Goal: Information Seeking & Learning: Learn about a topic

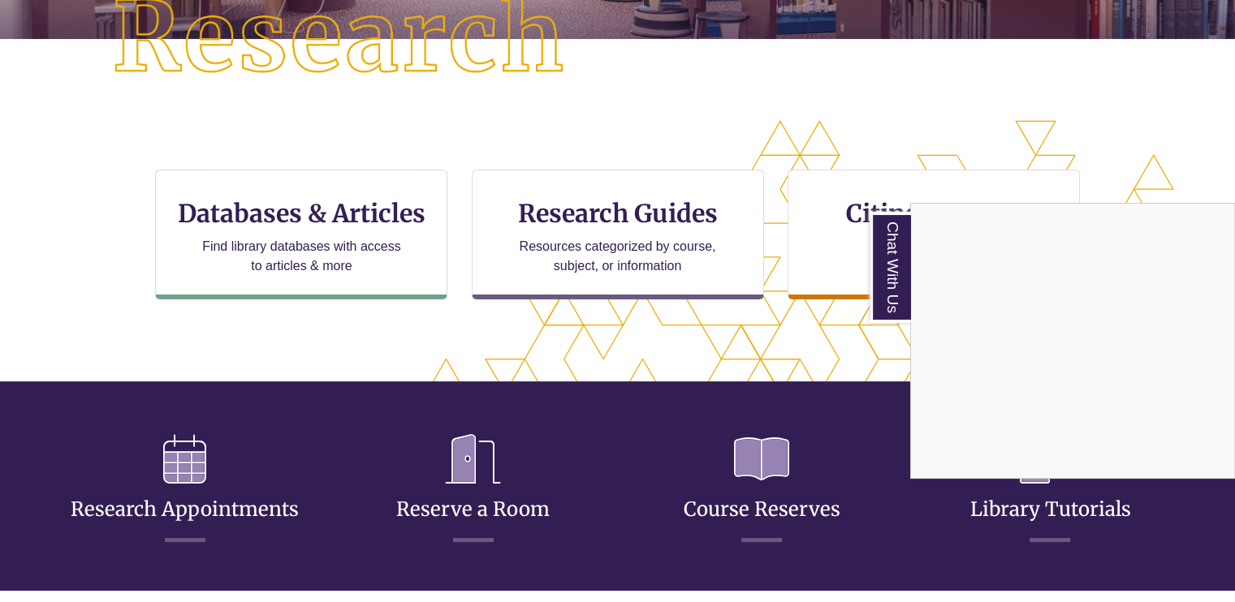
scroll to position [433, 0]
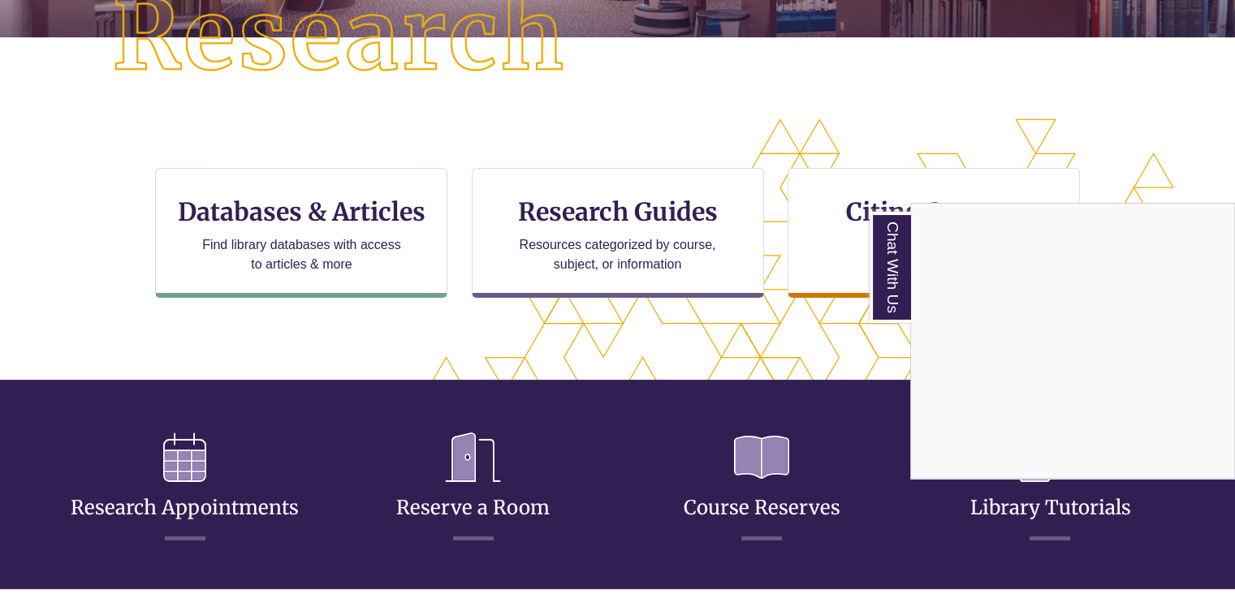
click at [313, 232] on div "Chat With Us" at bounding box center [617, 301] width 1235 height 602
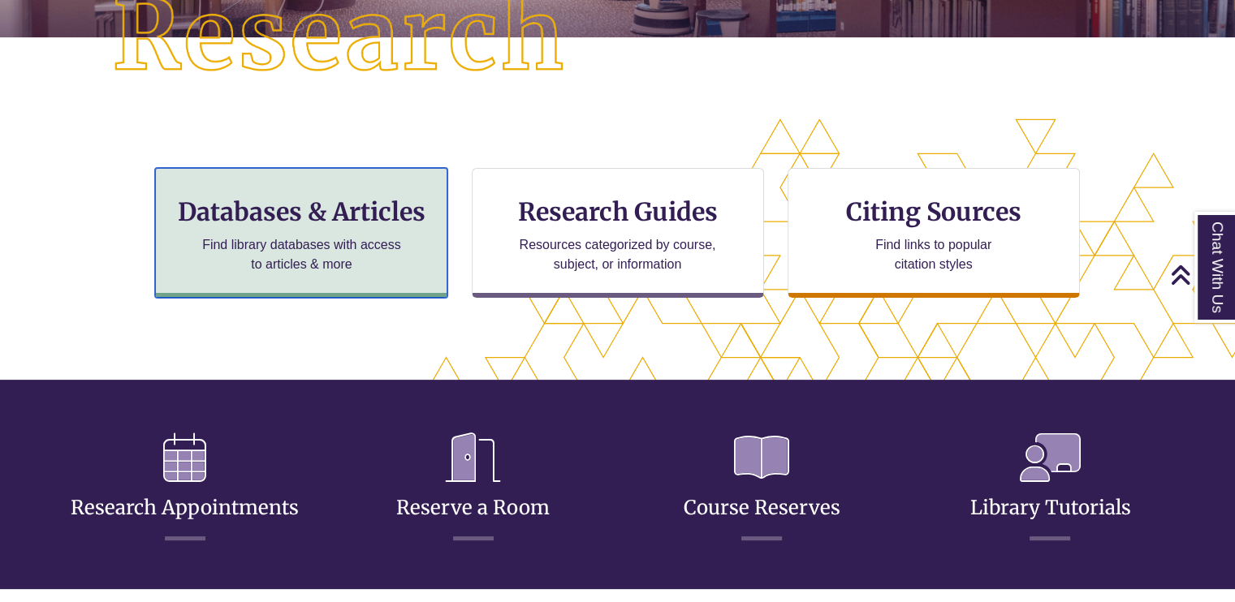
click at [356, 218] on h3 "Databases & Articles" at bounding box center [301, 211] width 265 height 31
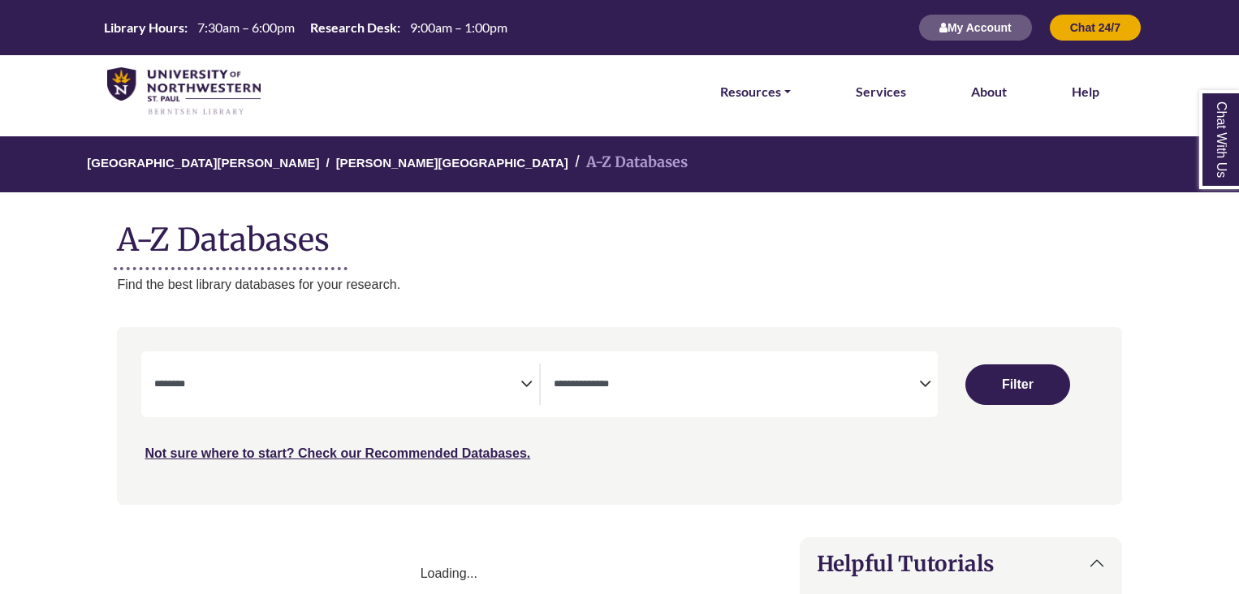
select select "Database Subject Filter"
select select "Database Types Filter"
select select "Database Subject Filter"
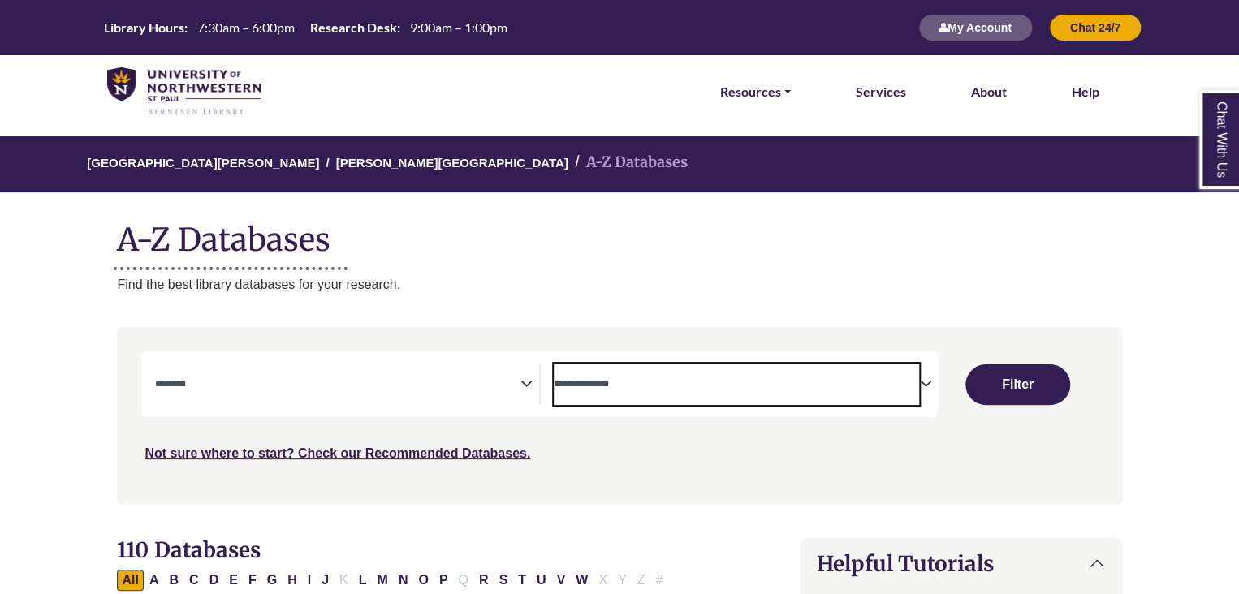
drag, startPoint x: 695, startPoint y: 382, endPoint x: 706, endPoint y: 390, distance: 14.0
click at [696, 385] on textarea "Search" at bounding box center [736, 385] width 365 height 13
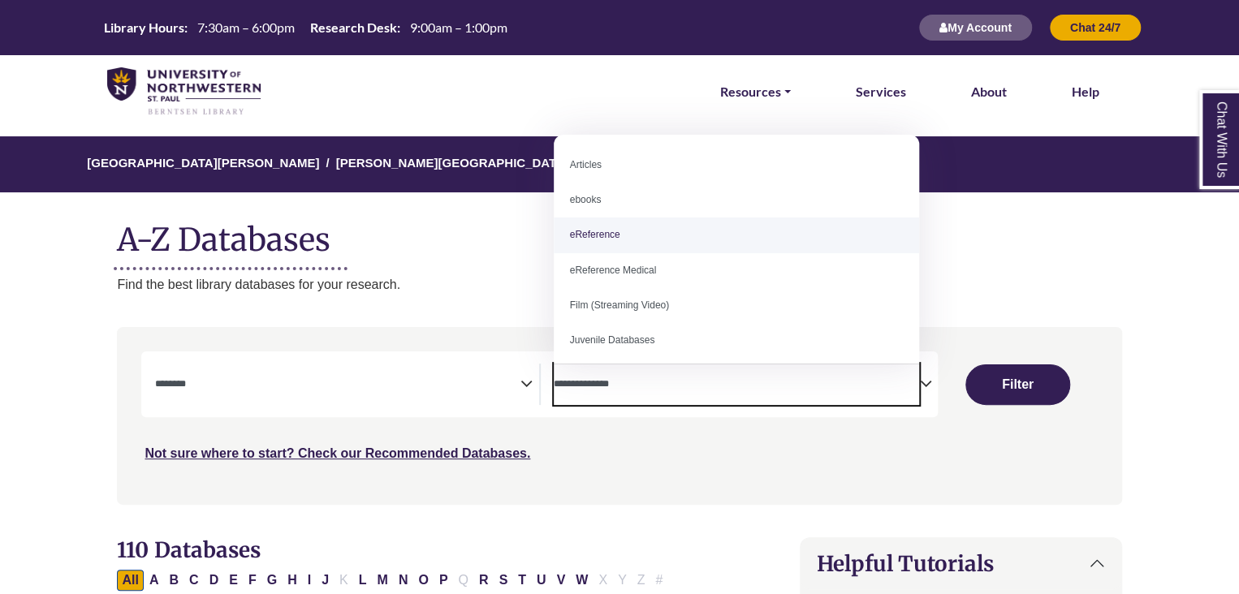
select select "*****"
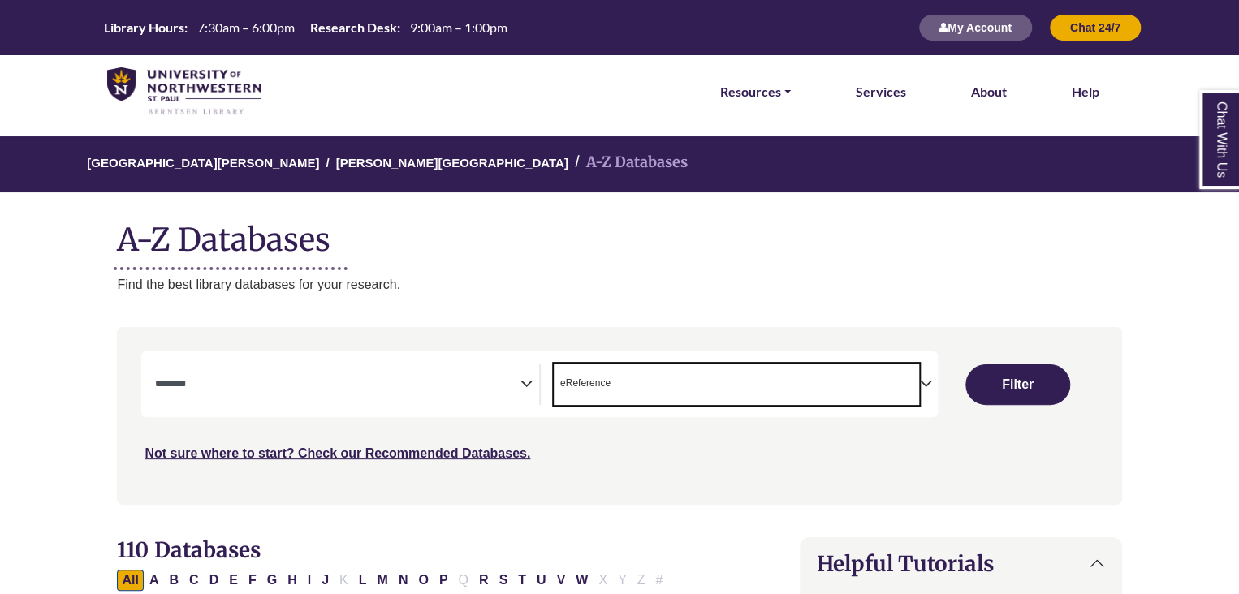
scroll to position [32, 0]
click at [497, 387] on textarea "Search" at bounding box center [336, 385] width 365 height 13
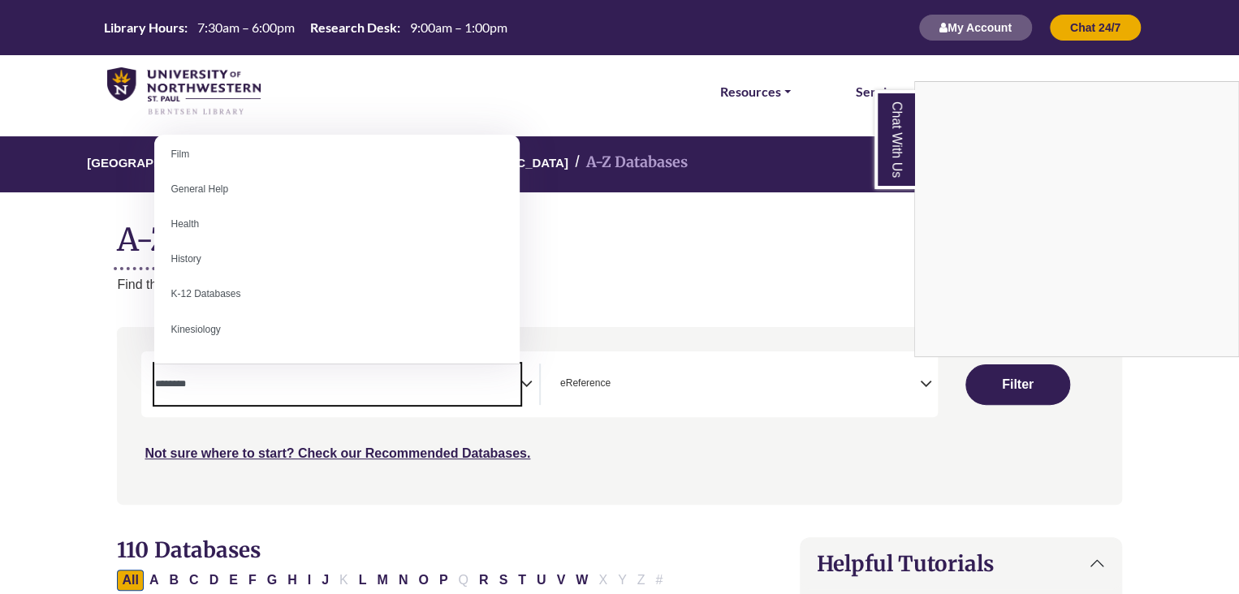
scroll to position [649, 0]
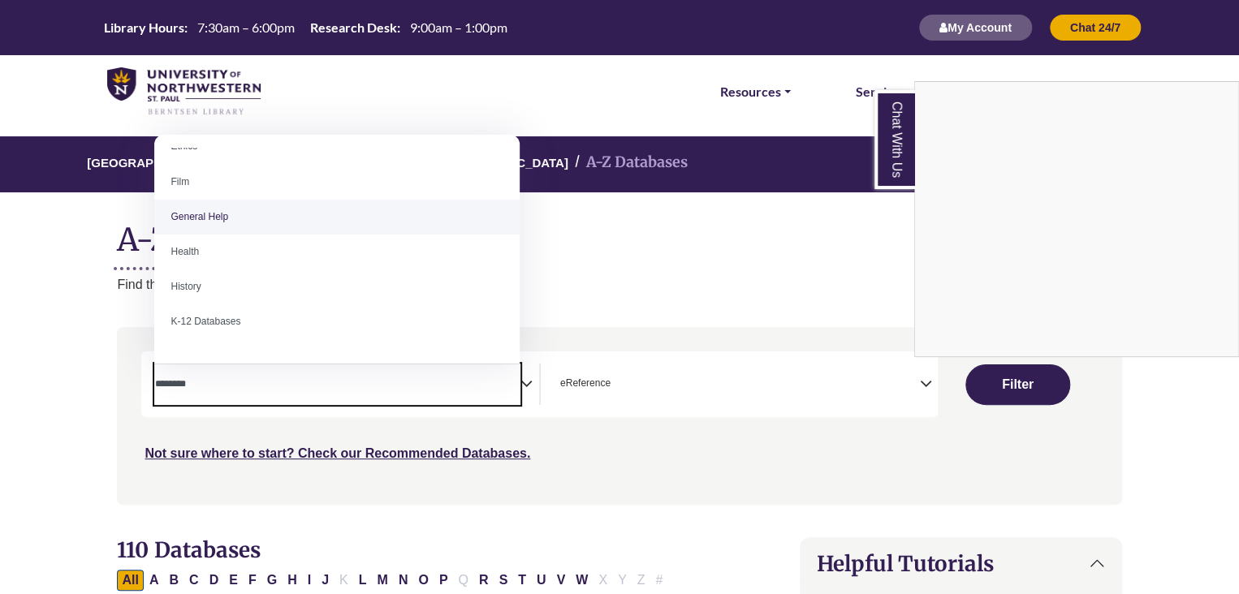
select select "*****"
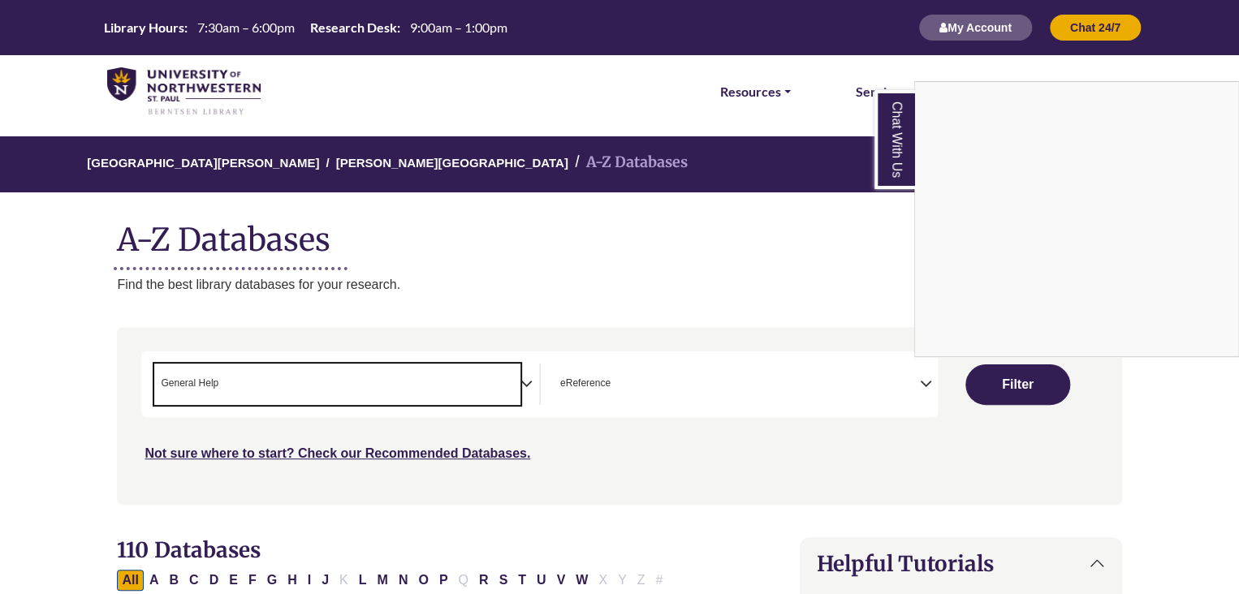
click at [1006, 395] on div "Chat With Us" at bounding box center [619, 297] width 1239 height 594
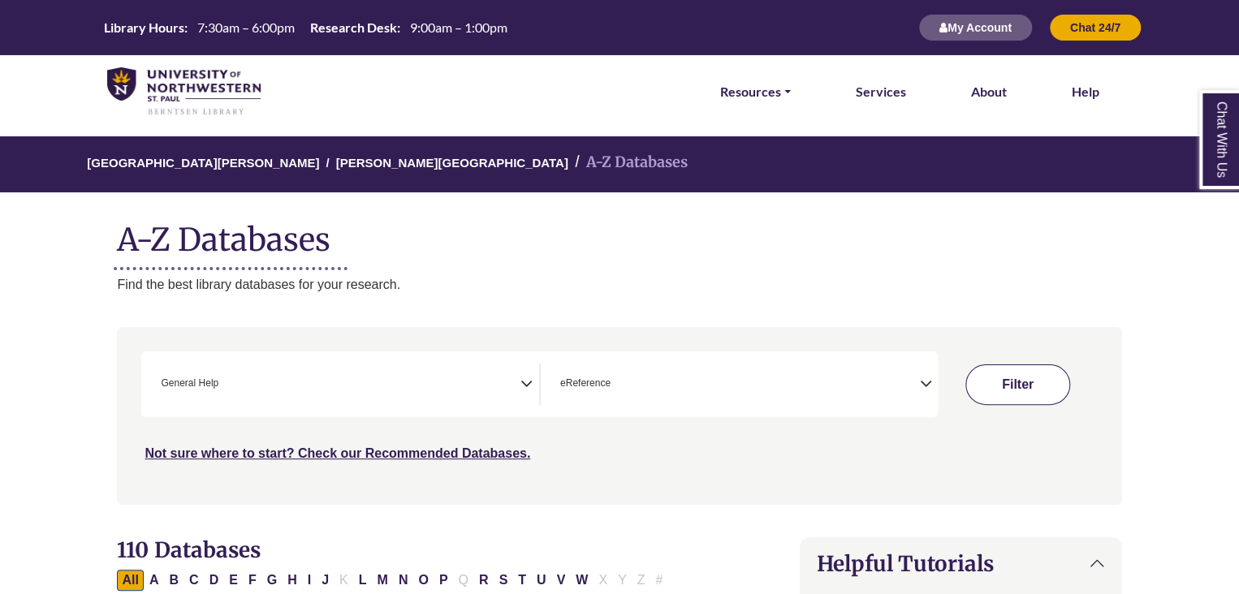
click at [1023, 383] on button "Filter" at bounding box center [1017, 384] width 105 height 41
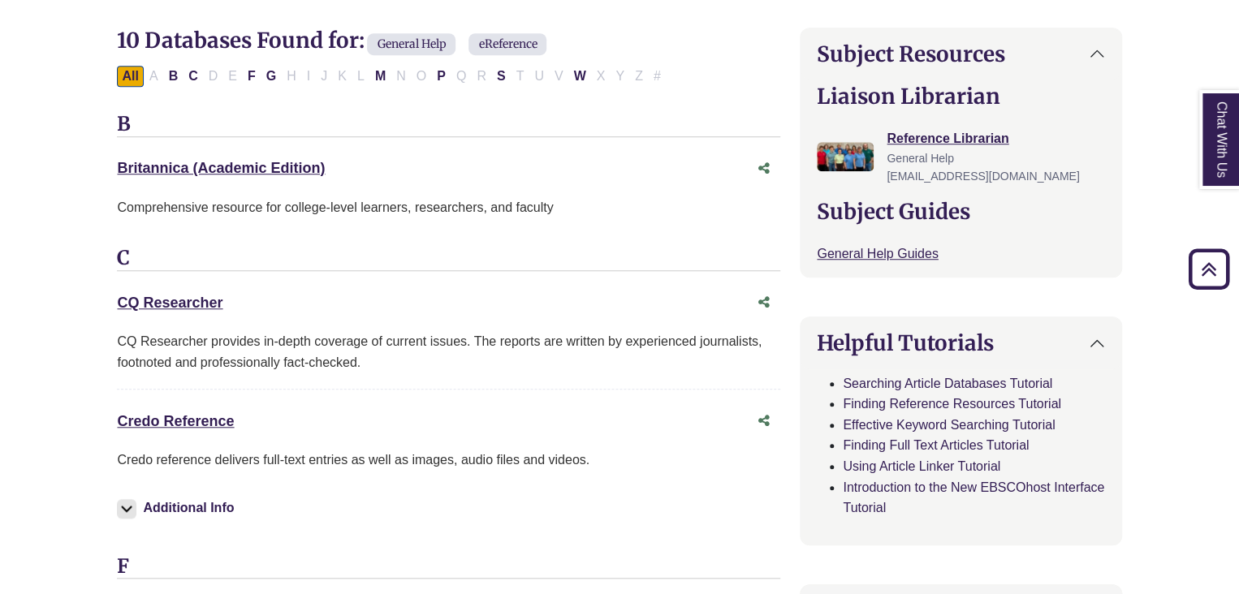
scroll to position [541, 0]
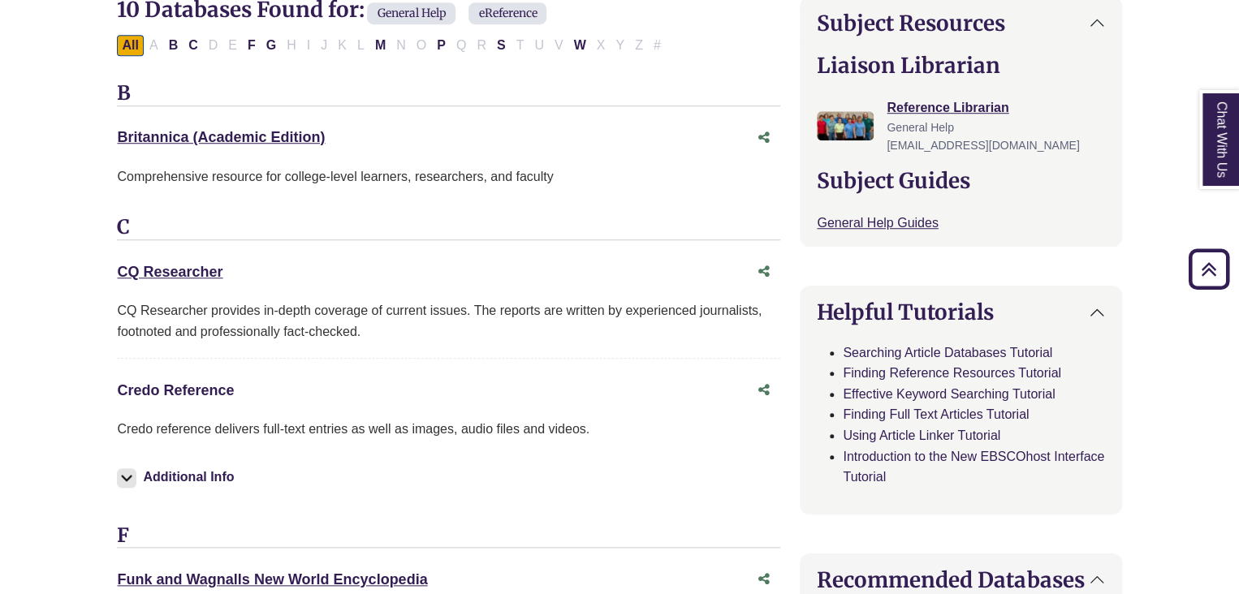
click at [205, 389] on link "Credo Reference This link opens in a new window" at bounding box center [175, 390] width 117 height 16
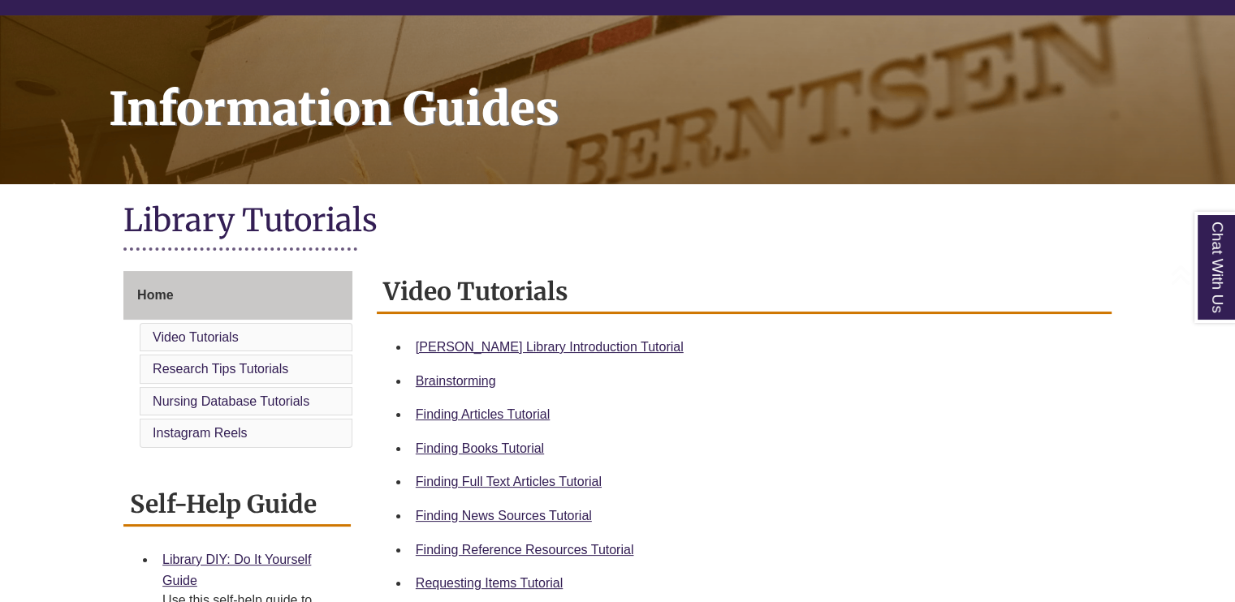
scroll to position [216, 0]
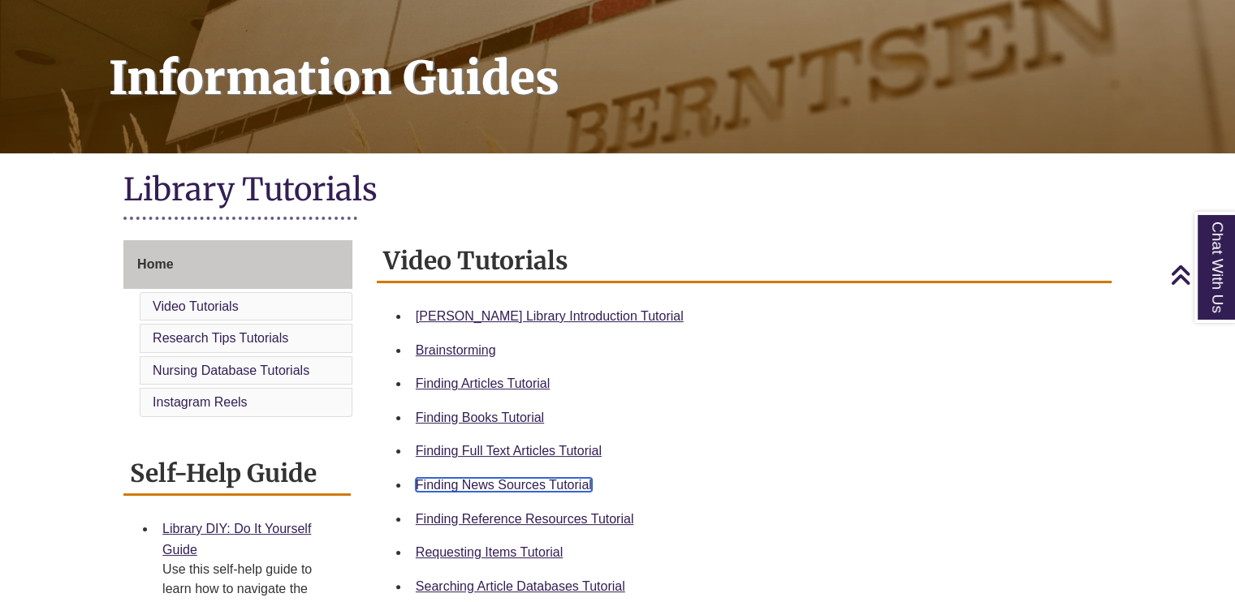
click at [455, 485] on link "Finding News Sources Tutorial" at bounding box center [504, 485] width 176 height 14
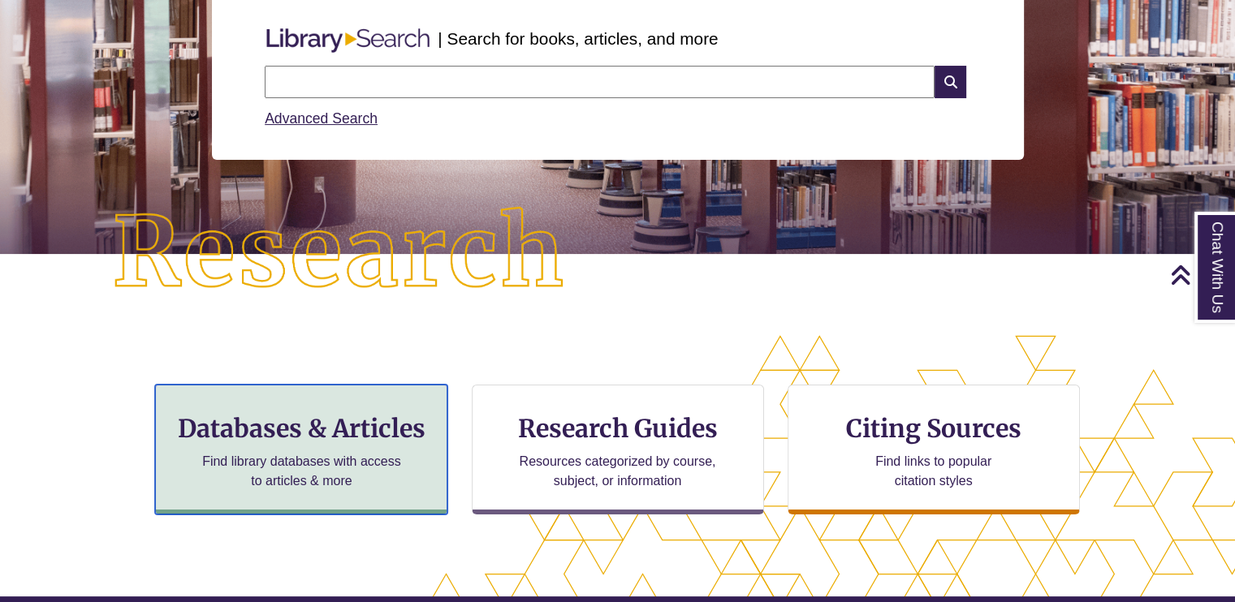
click at [364, 425] on h3 "Databases & Articles" at bounding box center [301, 428] width 265 height 31
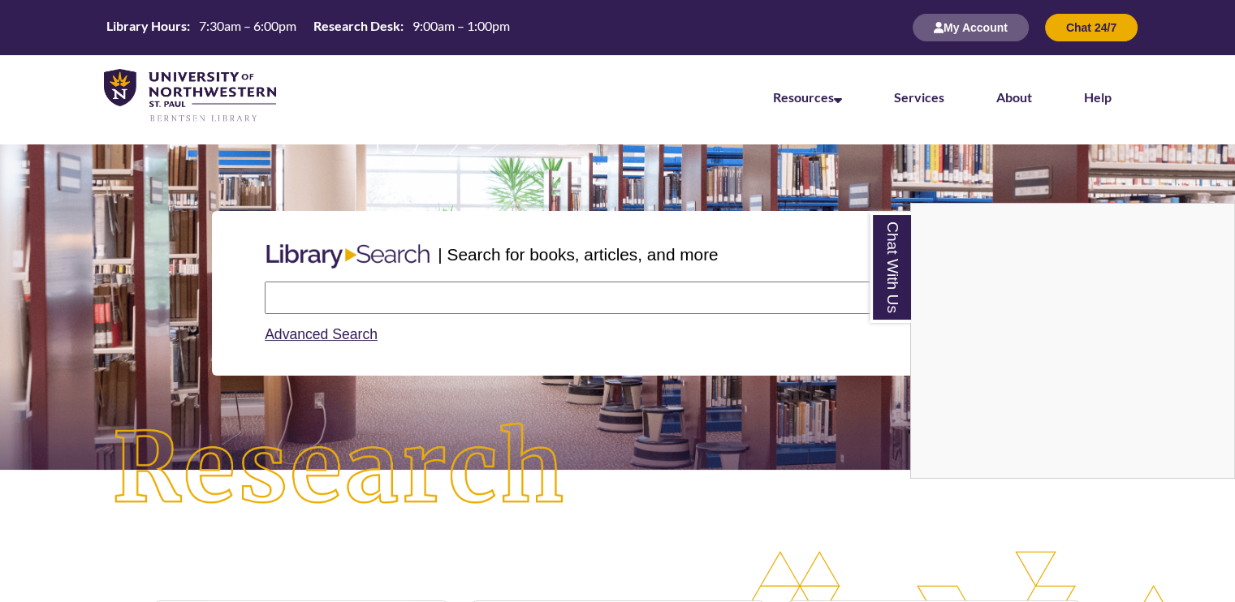
click at [494, 303] on div "Chat With Us" at bounding box center [617, 301] width 1235 height 602
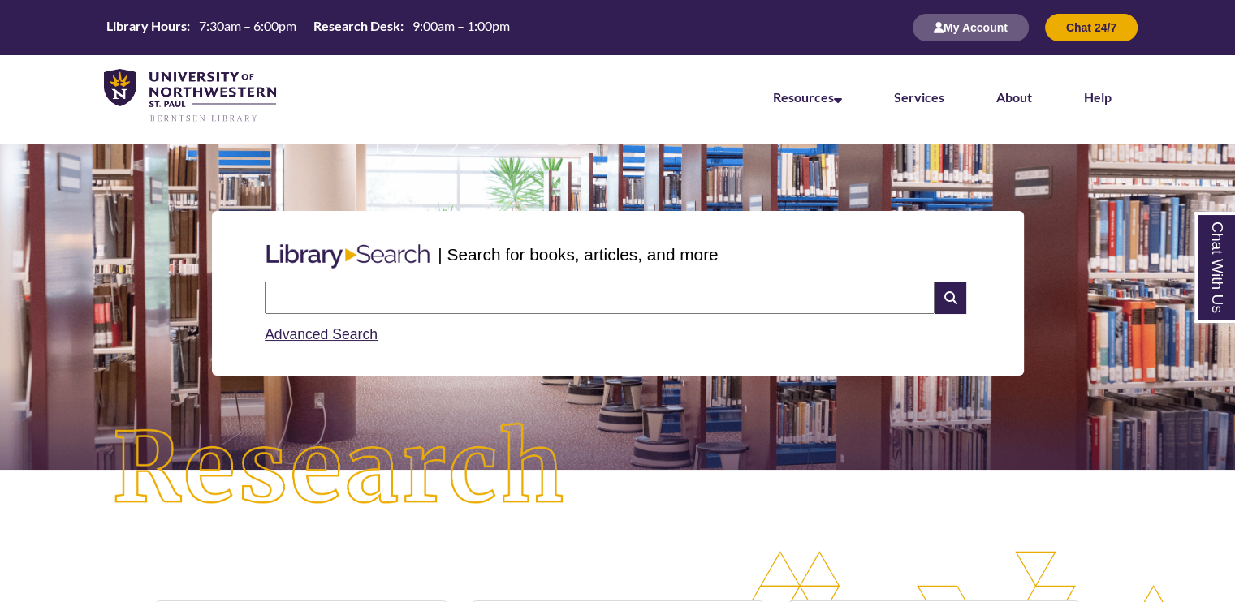
click at [485, 296] on input "text" at bounding box center [600, 298] width 670 height 32
type input "**********"
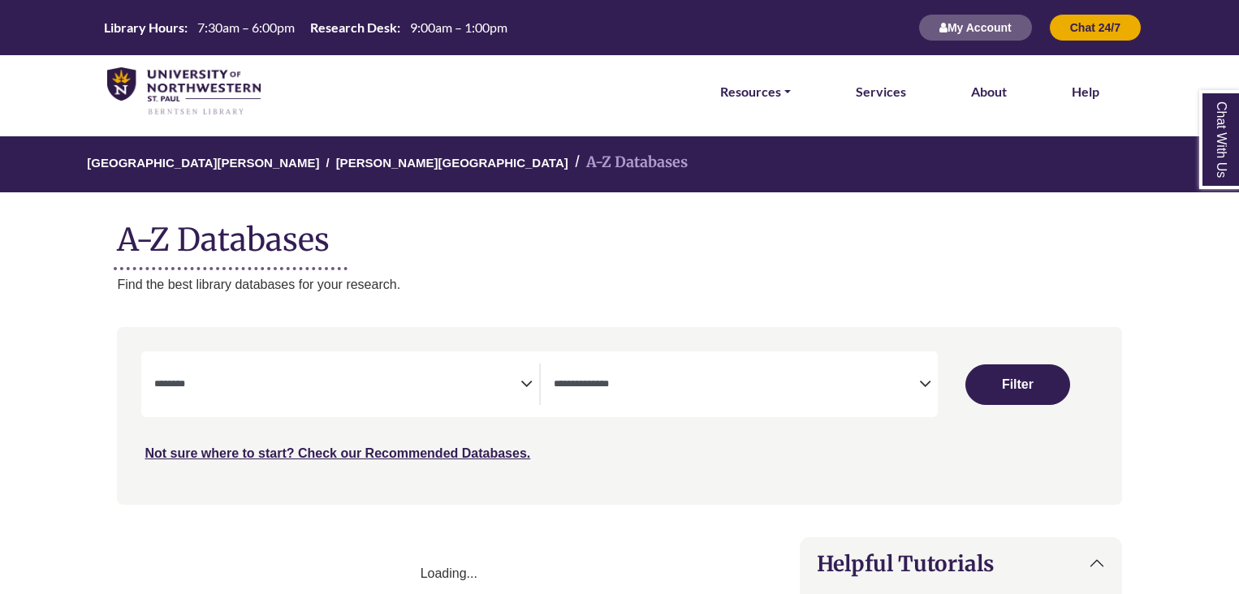
select select "Database Subject Filter"
select select "Database Types Filter"
select select "Database Subject Filter"
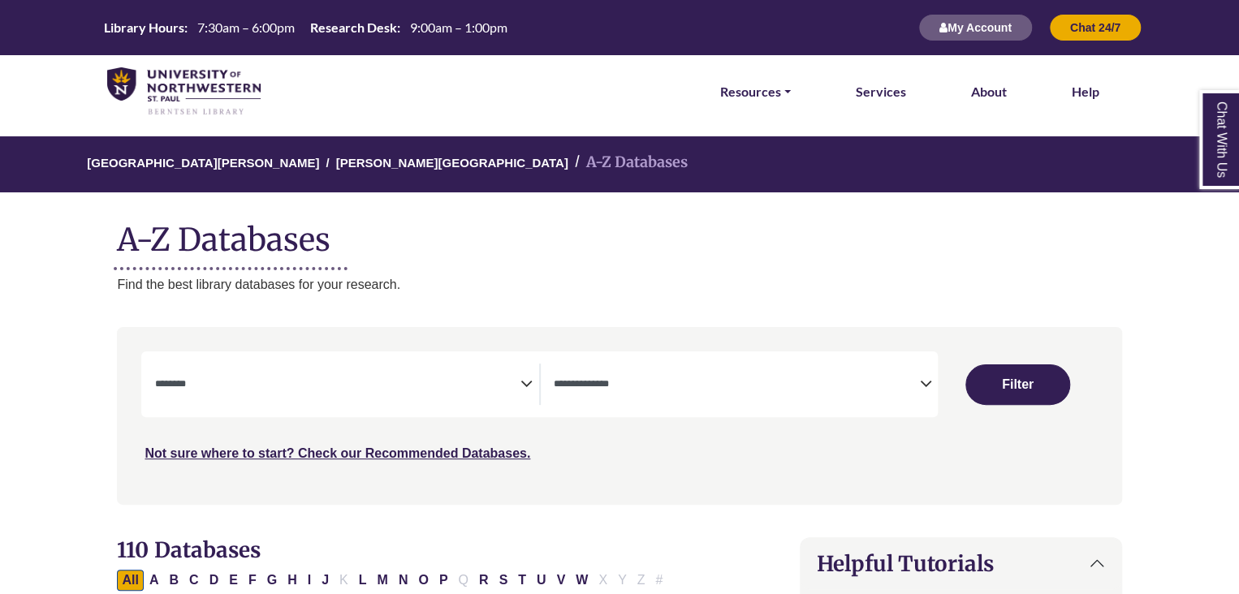
click at [769, 373] on span "Search filters" at bounding box center [736, 384] width 365 height 41
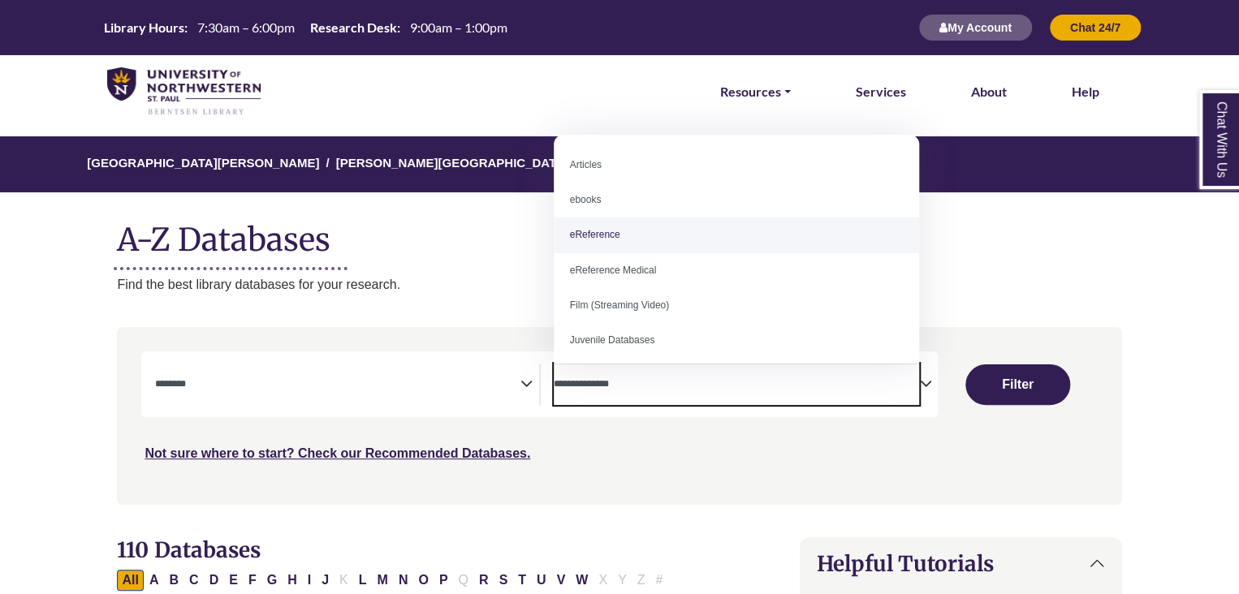
select select "*****"
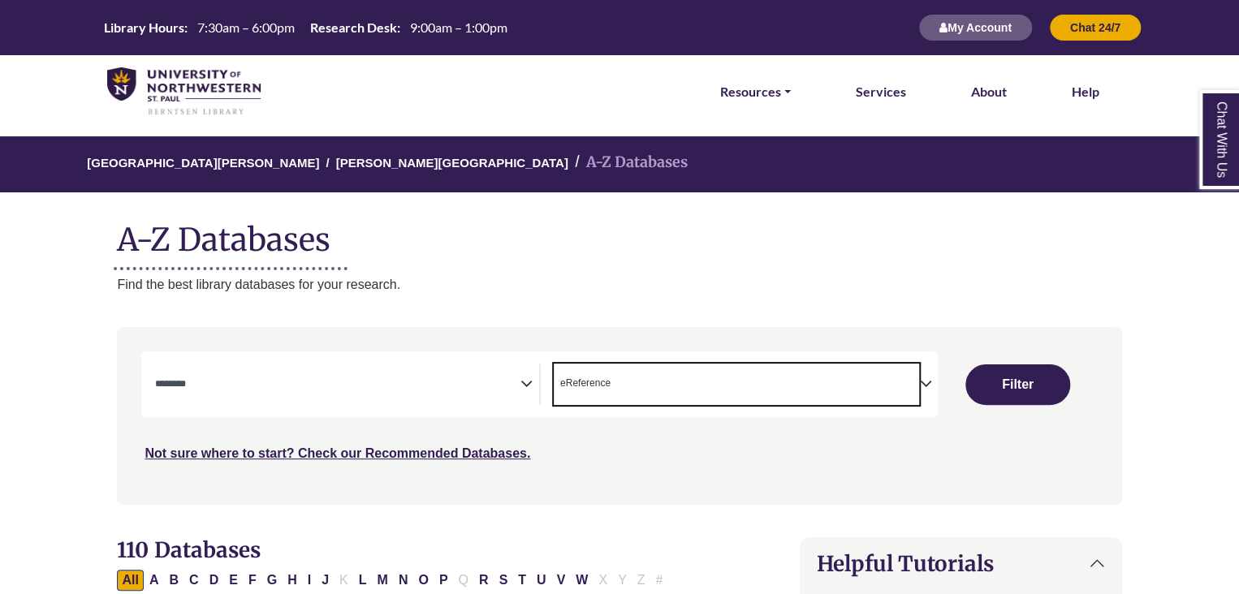
scroll to position [32, 0]
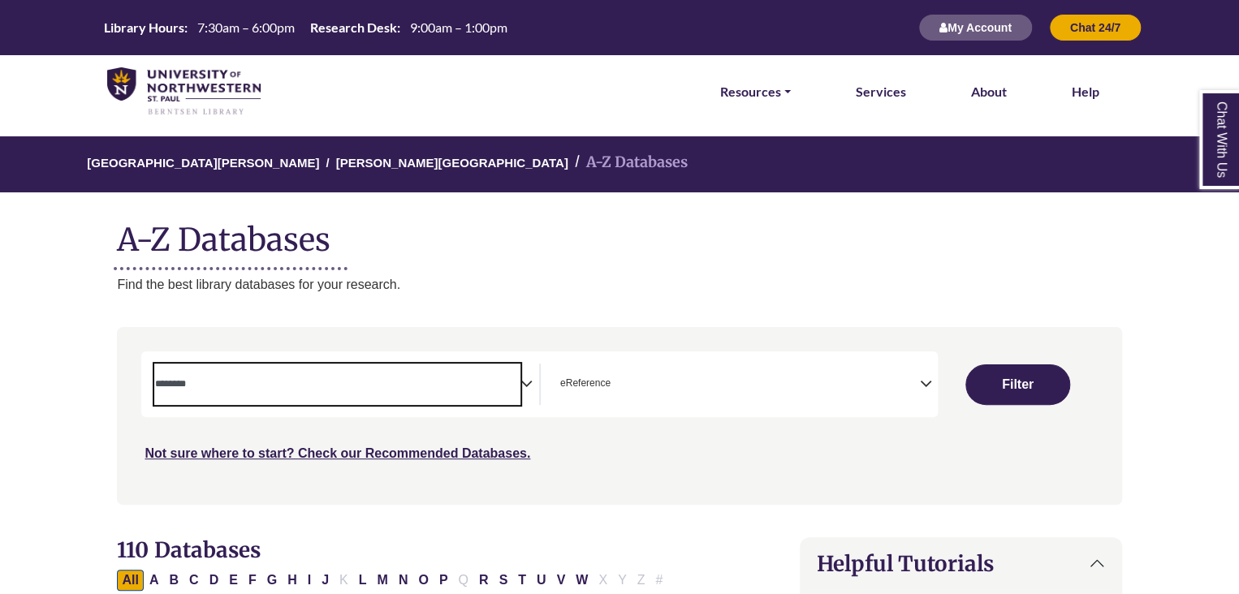
click at [288, 394] on span "Search filters" at bounding box center [336, 384] width 365 height 41
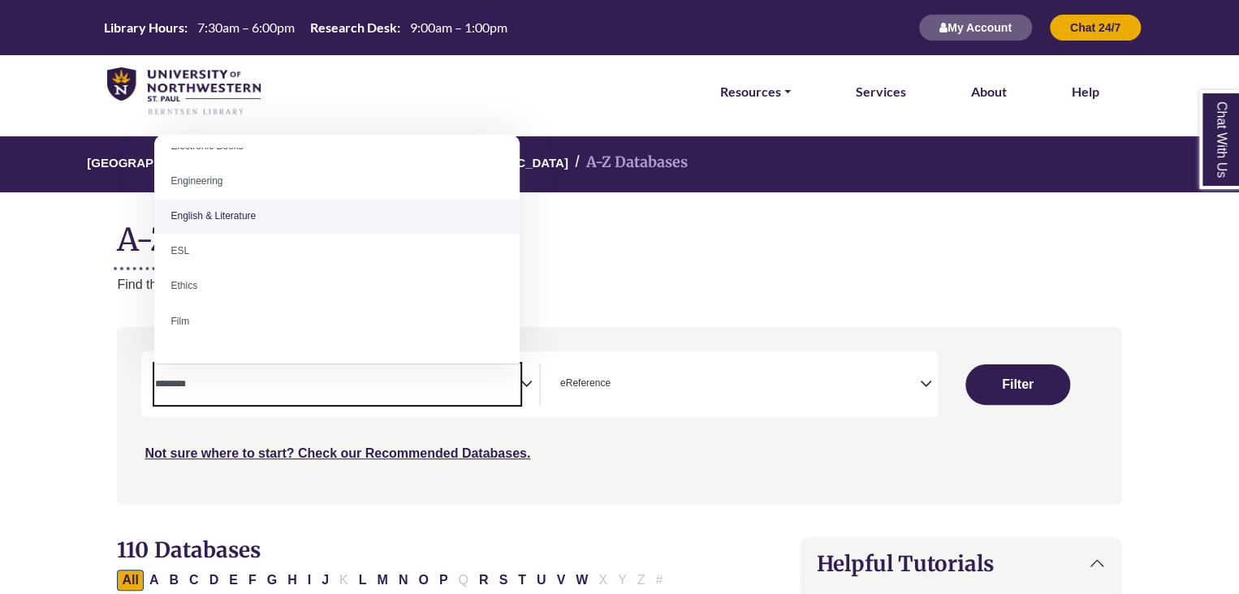
scroll to position [541, 0]
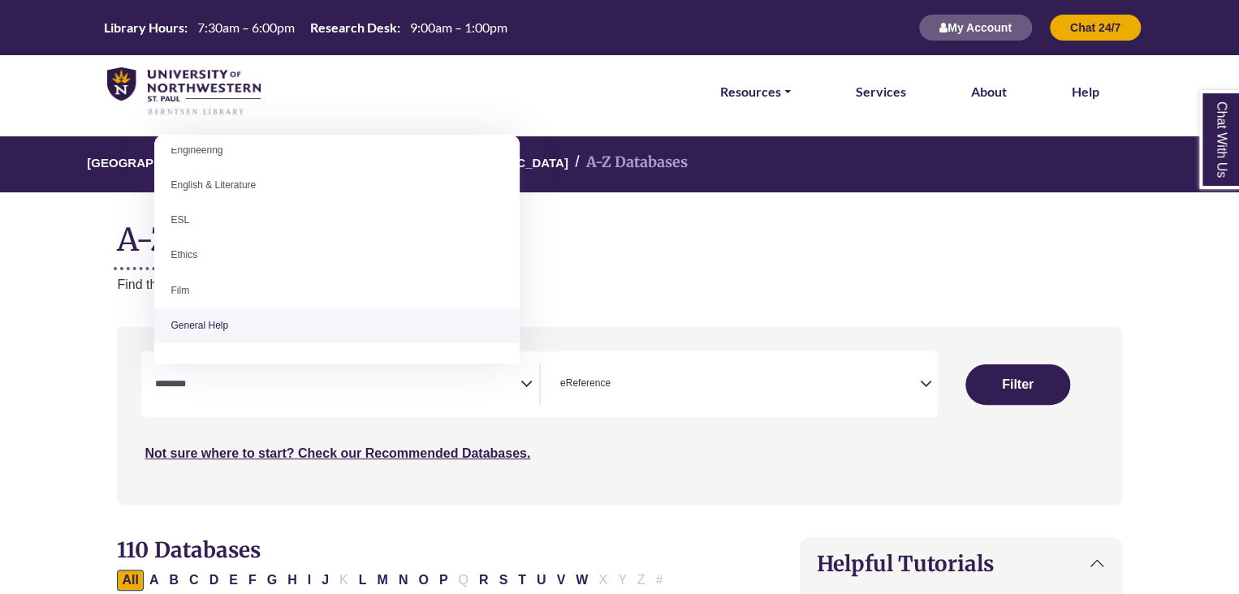
select select "*****"
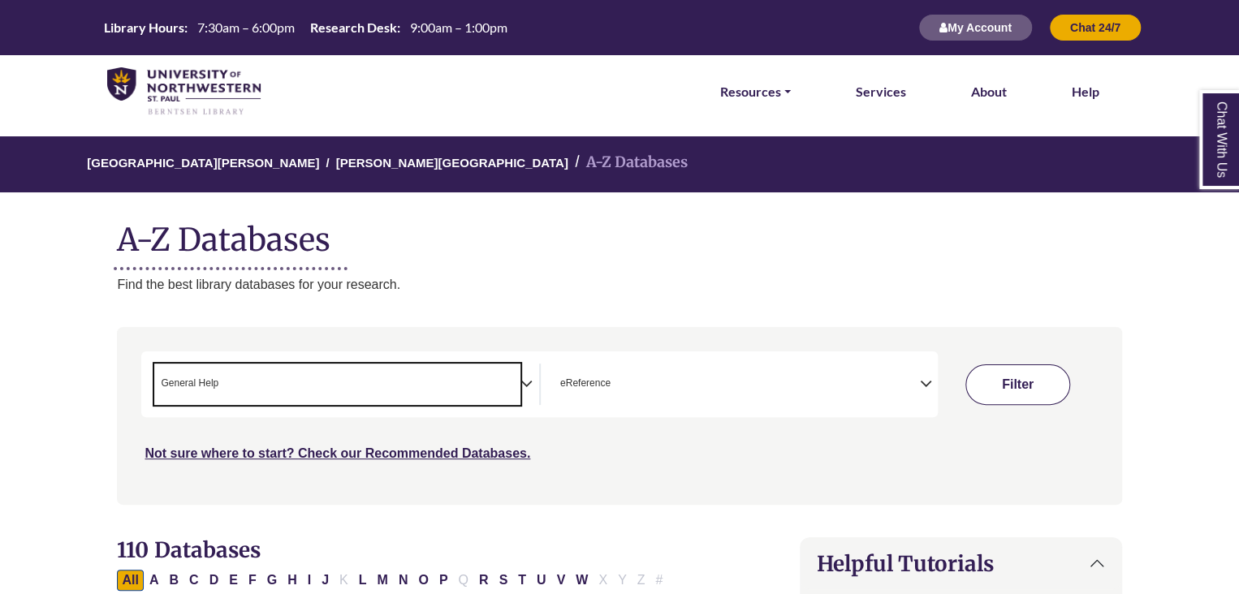
click at [1016, 388] on button "Filter" at bounding box center [1017, 384] width 105 height 41
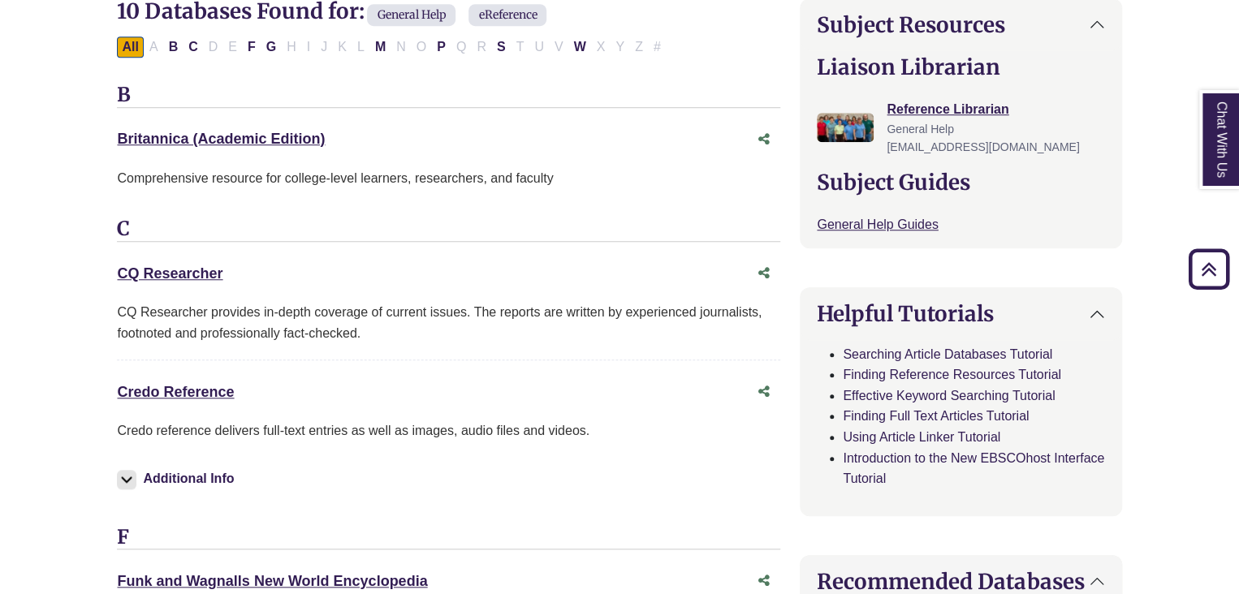
scroll to position [541, 0]
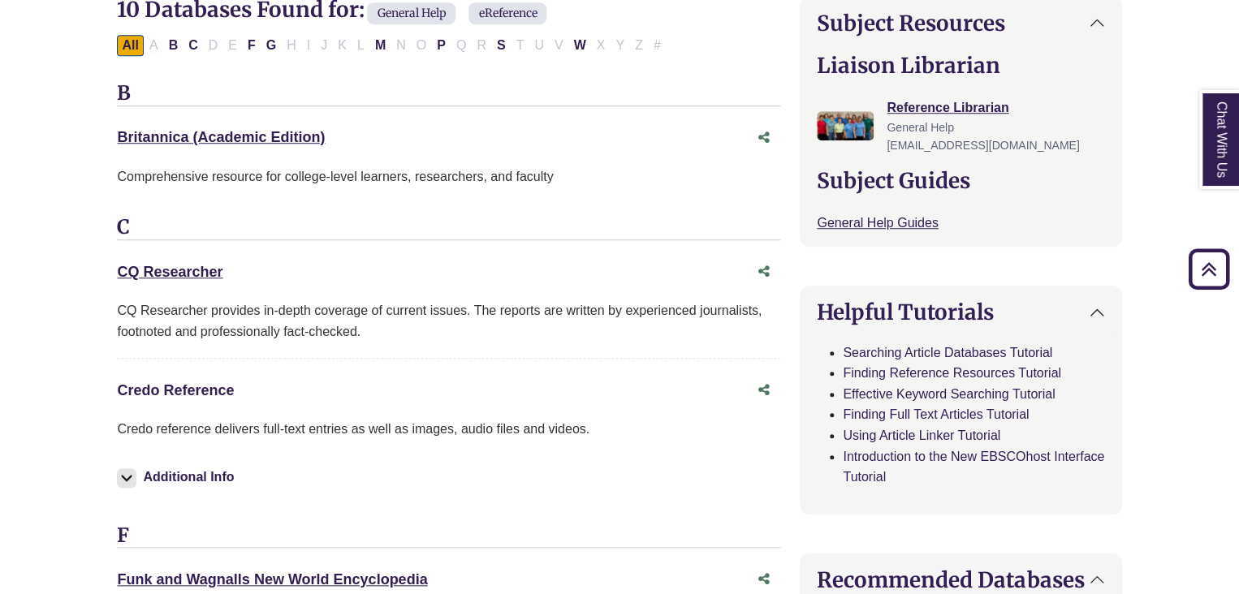
click at [188, 390] on link "Credo Reference This link opens in a new window" at bounding box center [175, 390] width 117 height 16
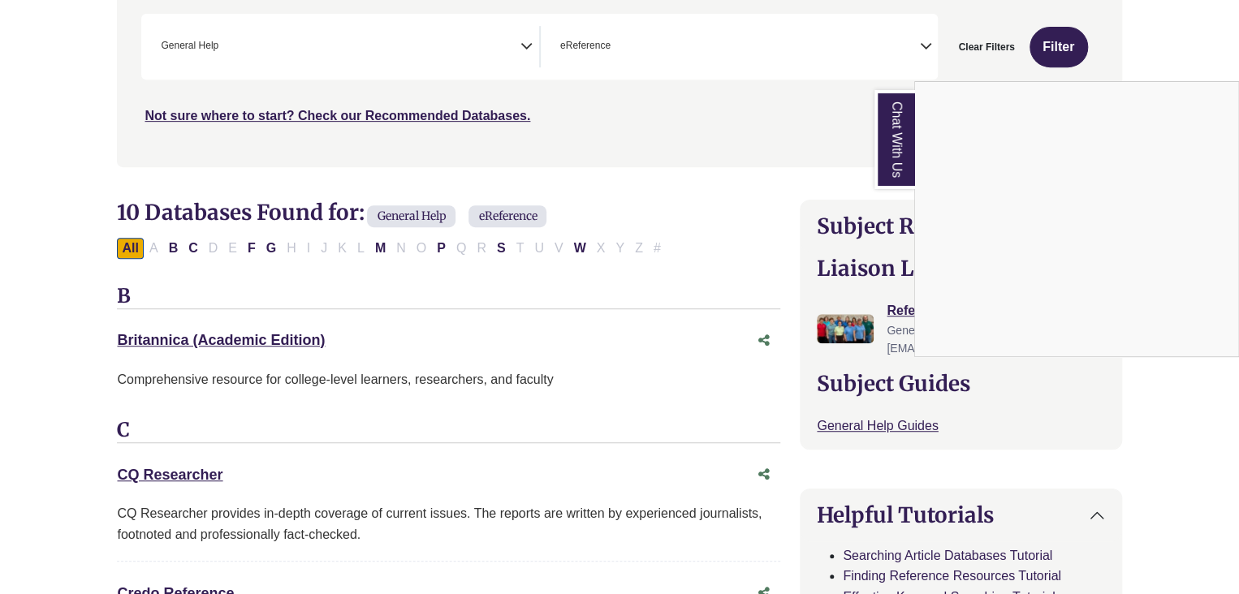
select select "Database Subject Filter"
select select "Database Types Filter"
